Goal: Register for event/course

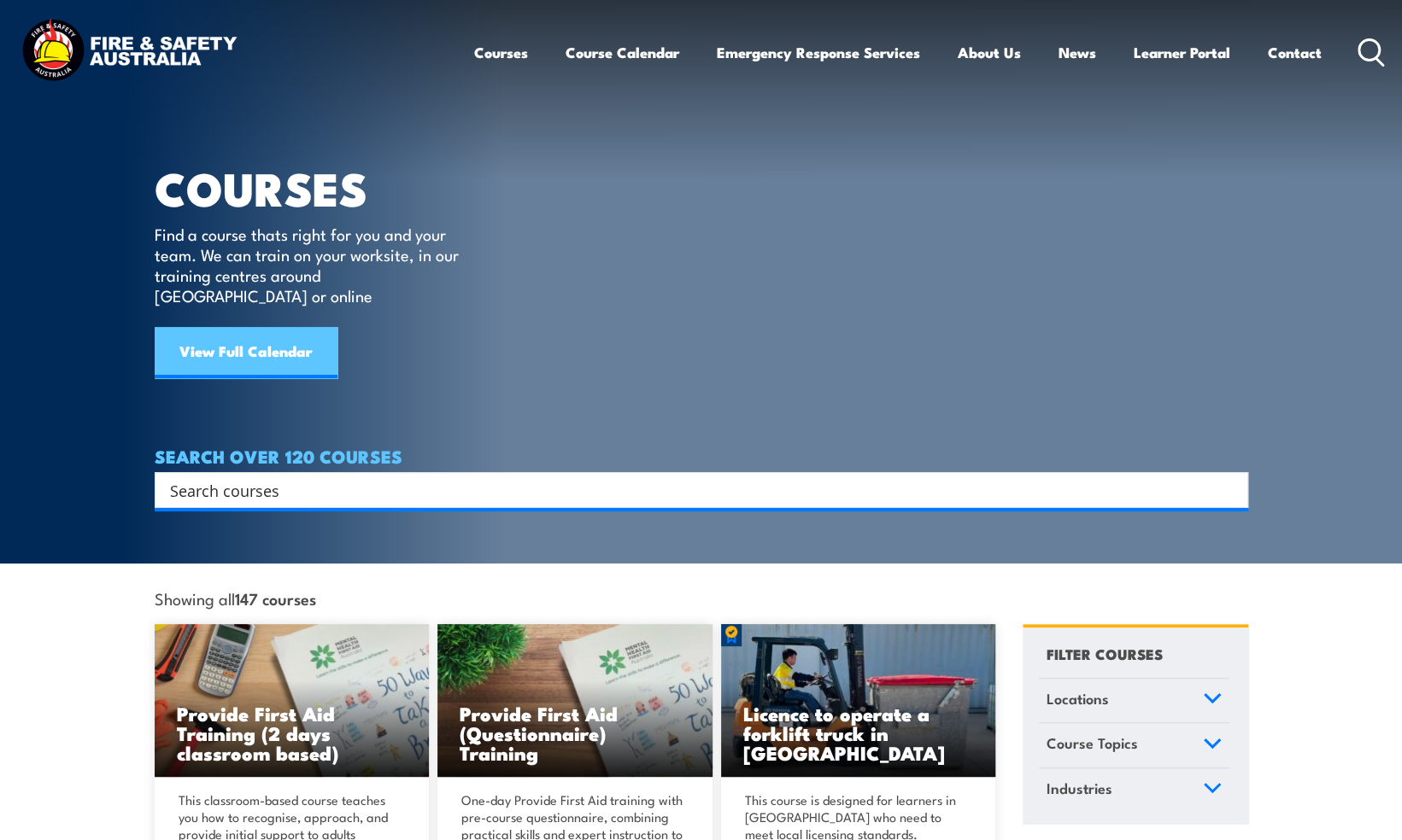
click at [287, 338] on link "View Full Calendar" at bounding box center [246, 353] width 183 height 51
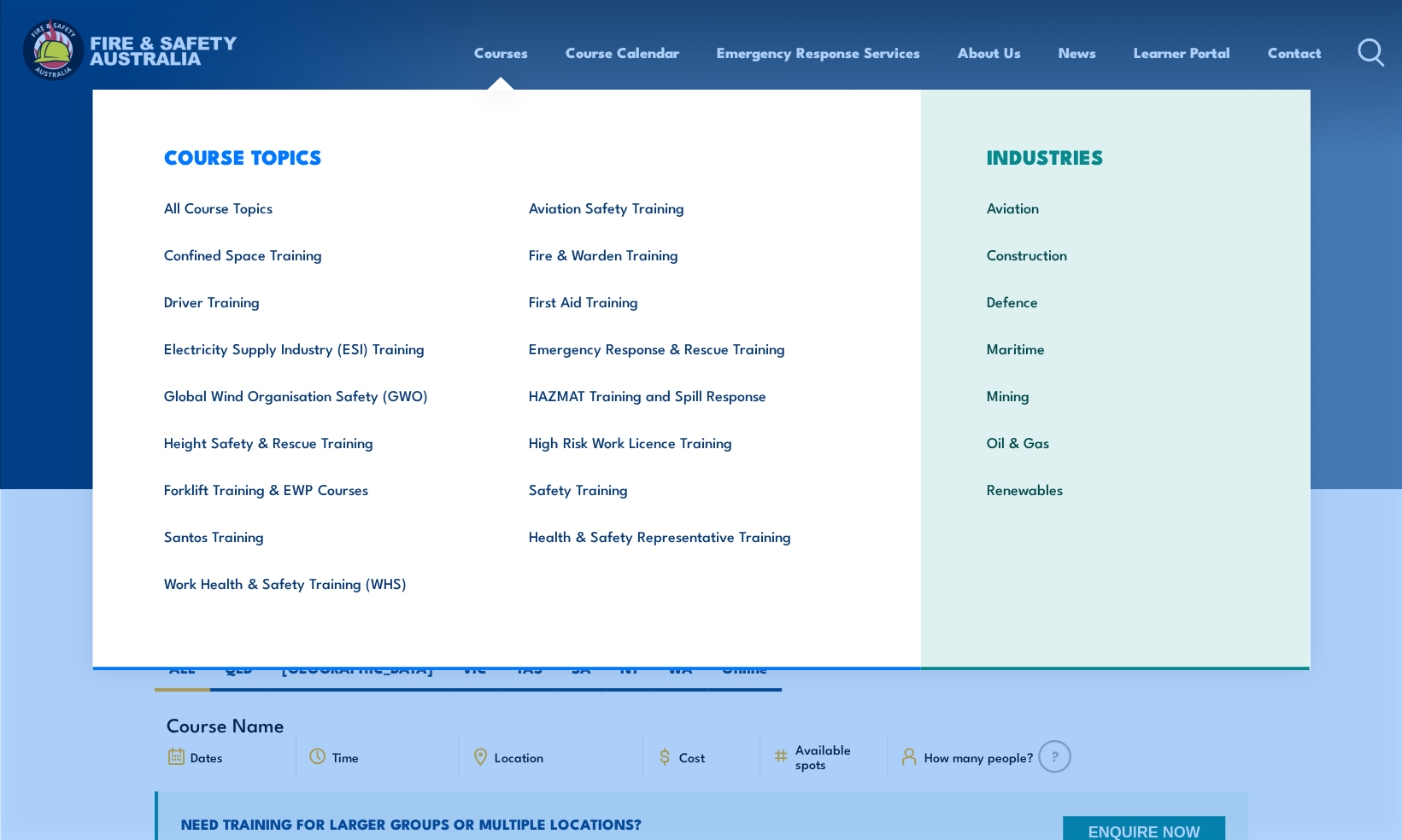
click at [499, 61] on link "Courses" at bounding box center [501, 52] width 54 height 45
